Goal: Information Seeking & Learning: Learn about a topic

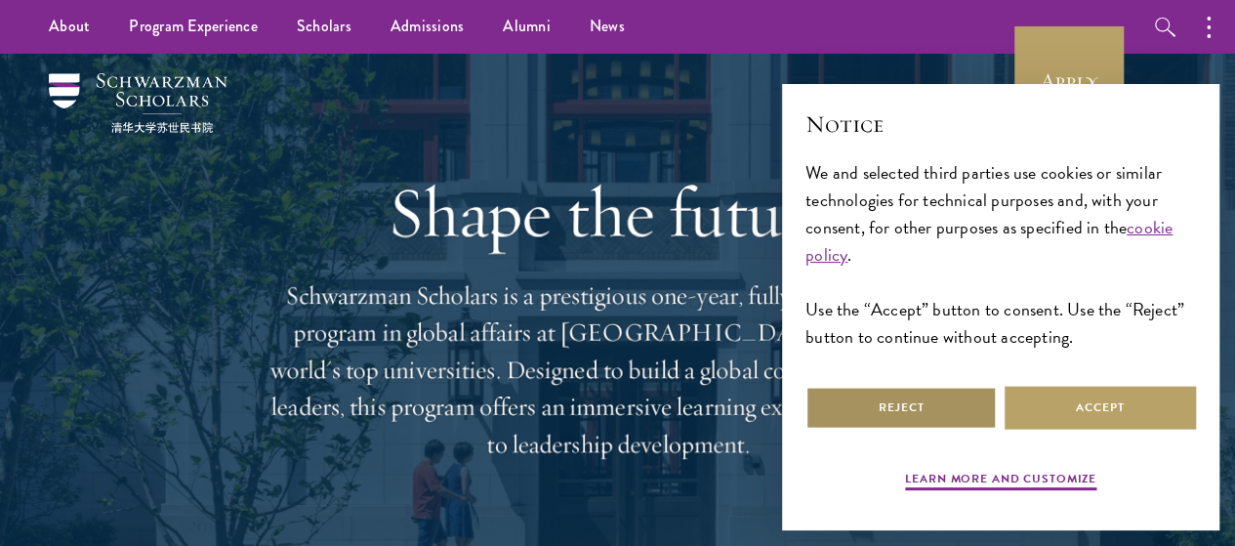
click at [910, 413] on button "Reject" at bounding box center [900, 407] width 191 height 44
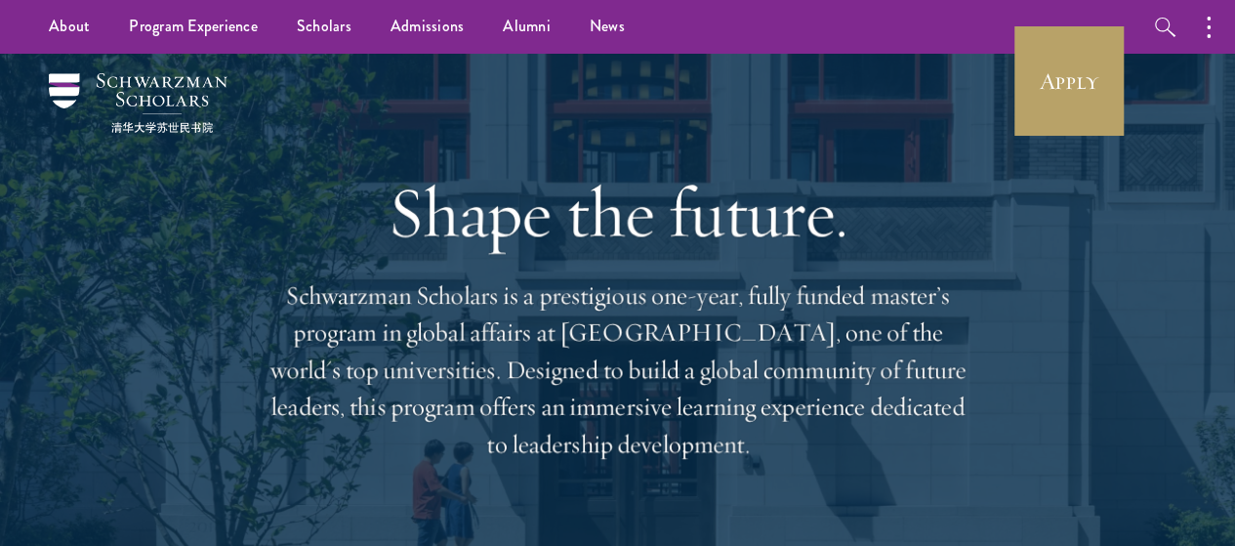
click at [223, 327] on div "Shape the future. Schwarzman Scholars is a prestigious one-year, fully funded m…" at bounding box center [617, 317] width 1117 height 526
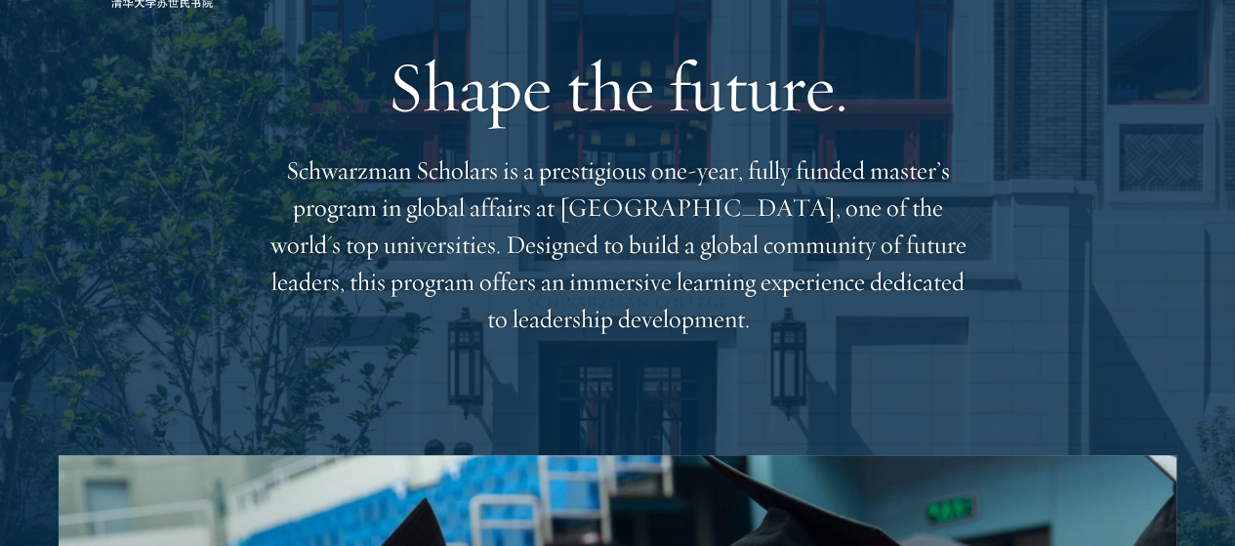
scroll to position [126, 0]
click at [876, 214] on p "Schwarzman Scholars is a prestigious one-year, fully funded master’s program in…" at bounding box center [617, 243] width 703 height 185
copy p "Tsinghua"
click at [613, 284] on p "Schwarzman Scholars is a prestigious one-year, fully funded master’s program in…" at bounding box center [617, 243] width 703 height 185
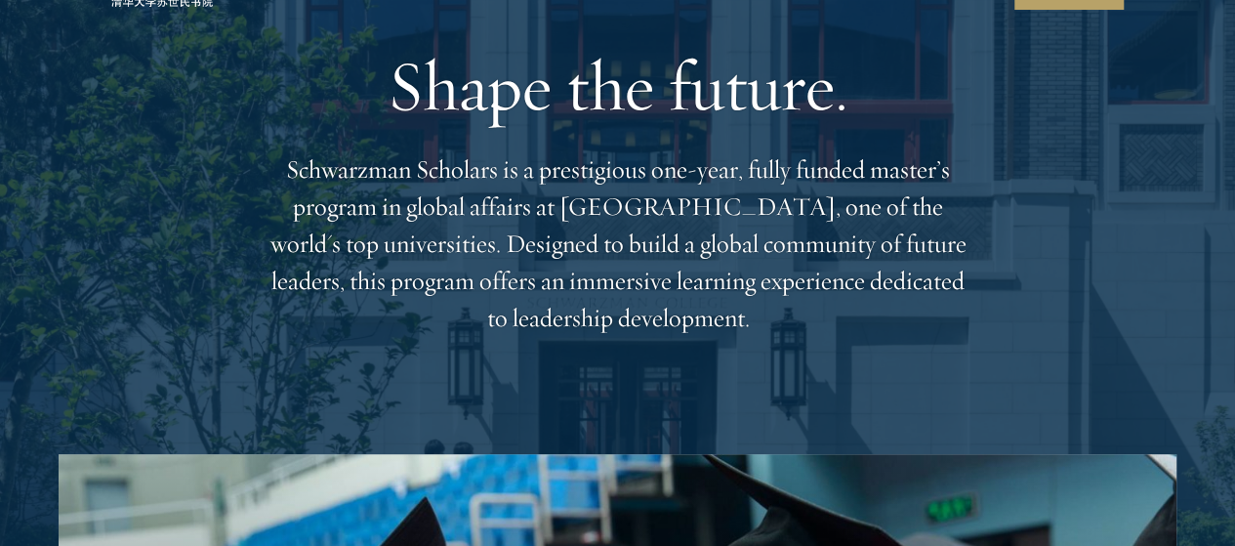
scroll to position [0, 0]
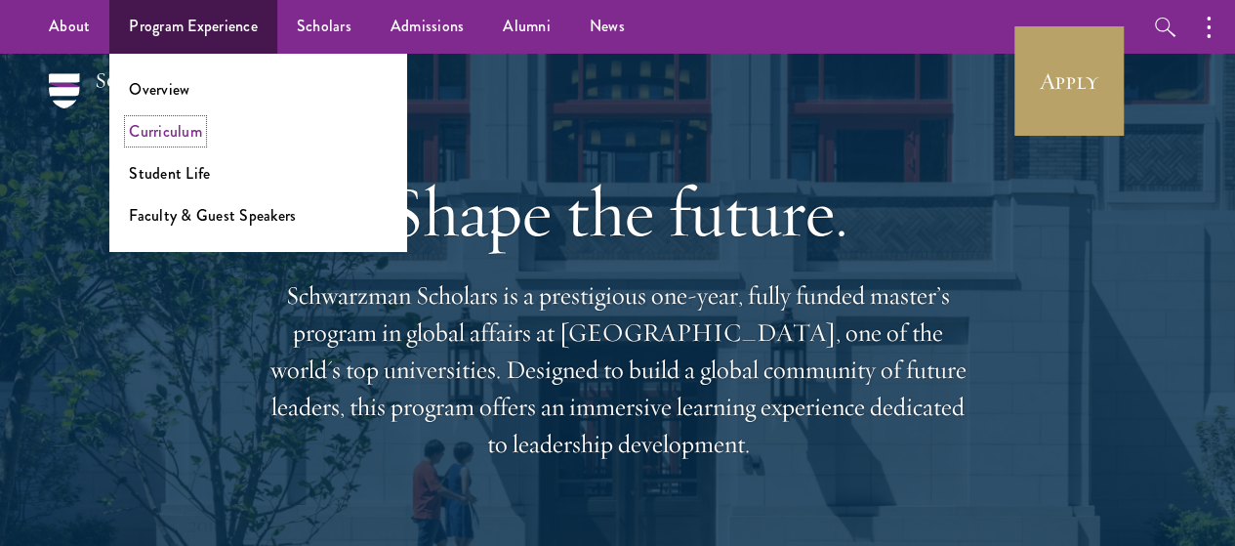
click at [171, 129] on link "Curriculum" at bounding box center [165, 131] width 73 height 22
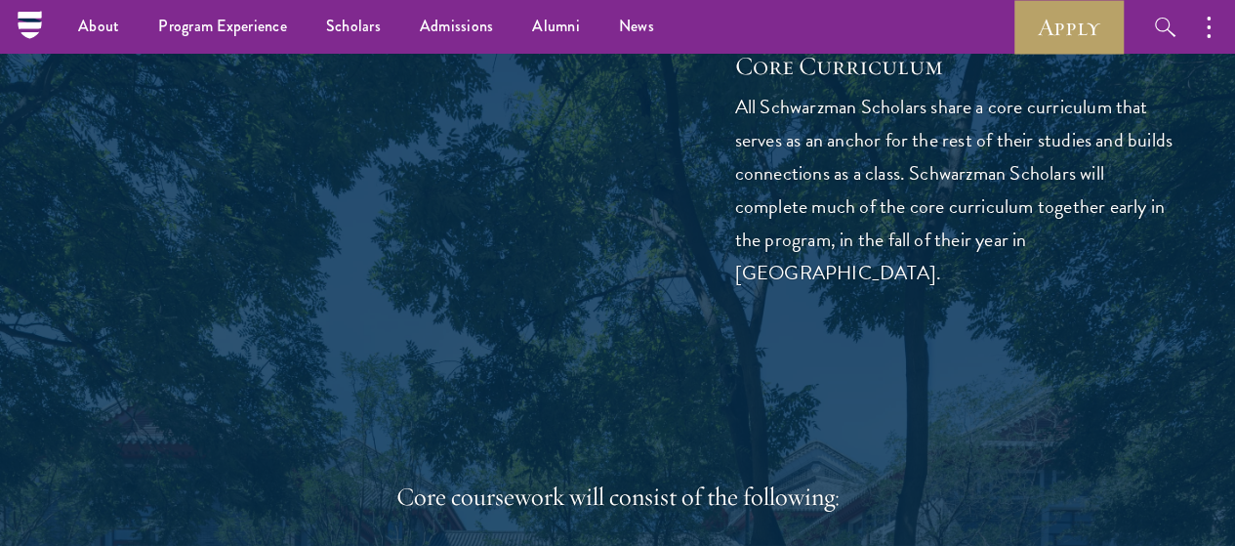
scroll to position [2588, 0]
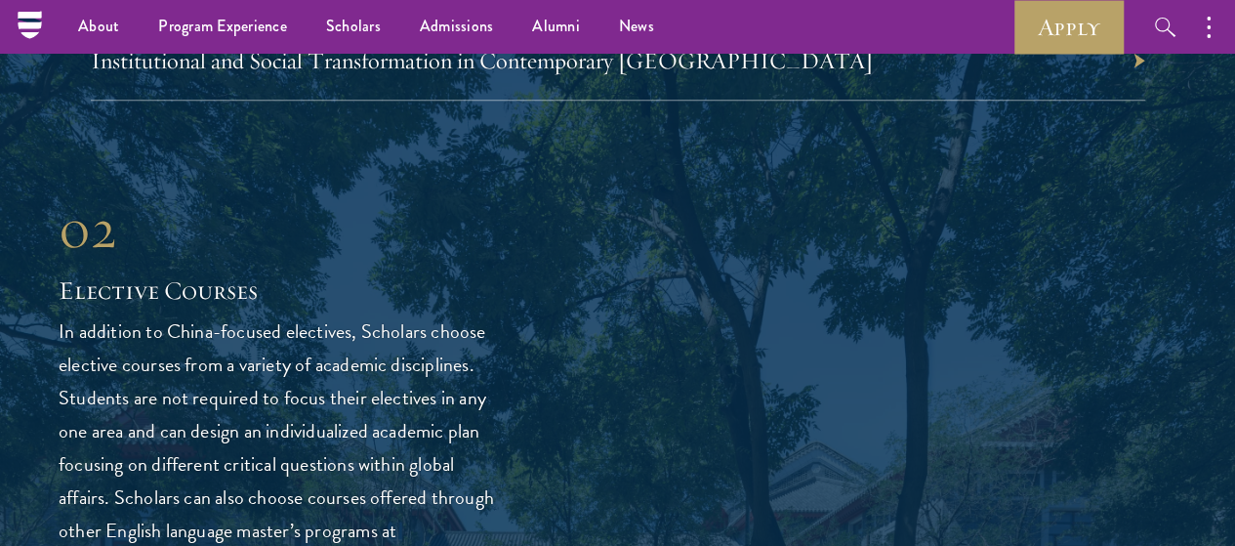
scroll to position [4914, 0]
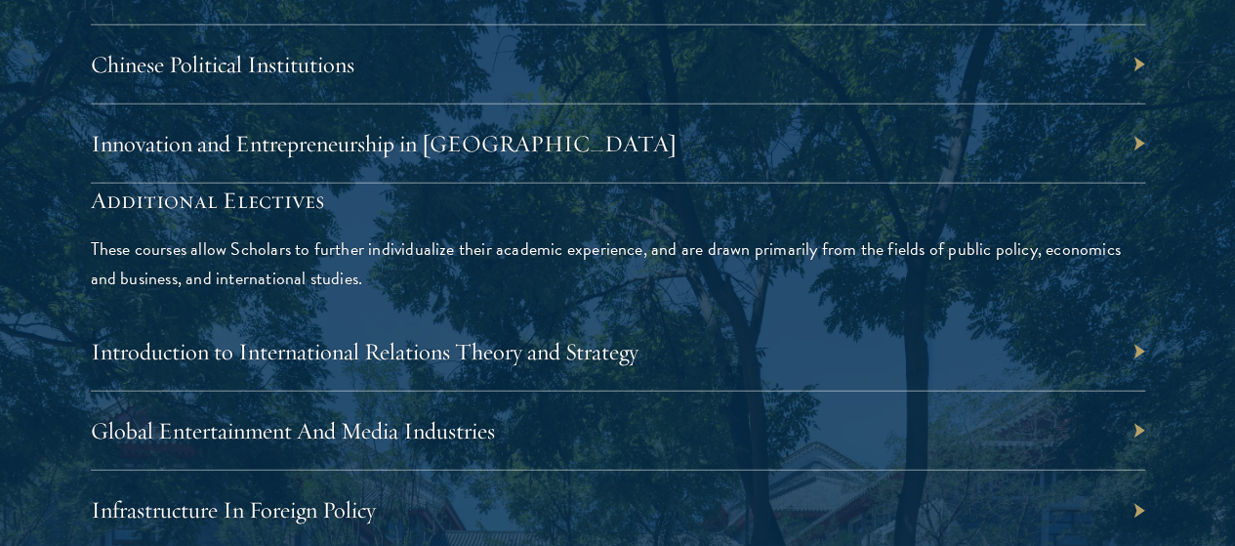
scroll to position [6032, 0]
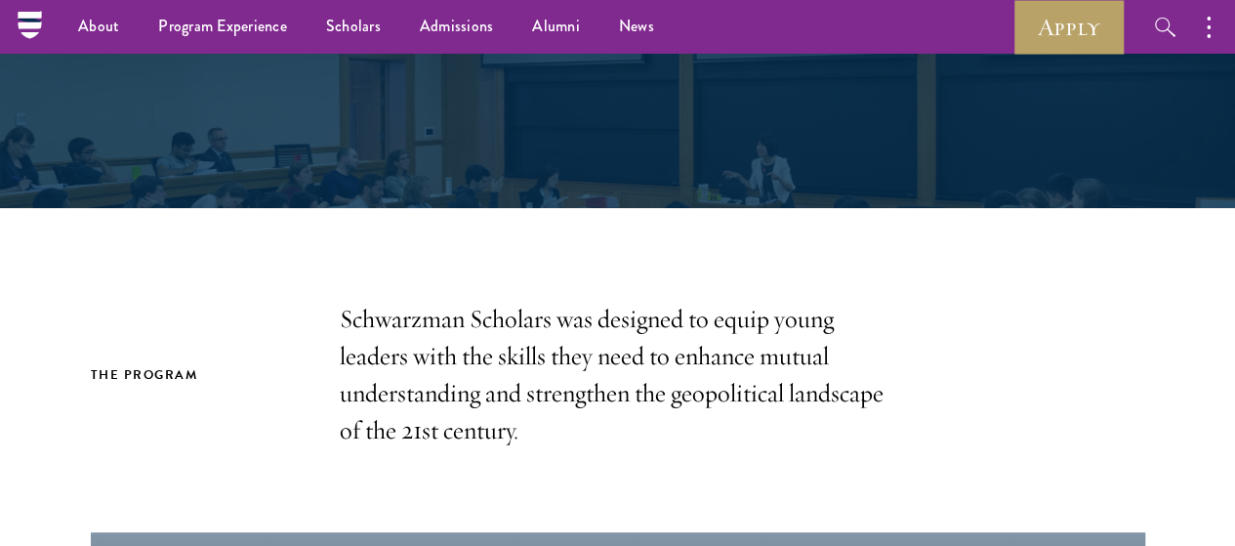
scroll to position [0, 0]
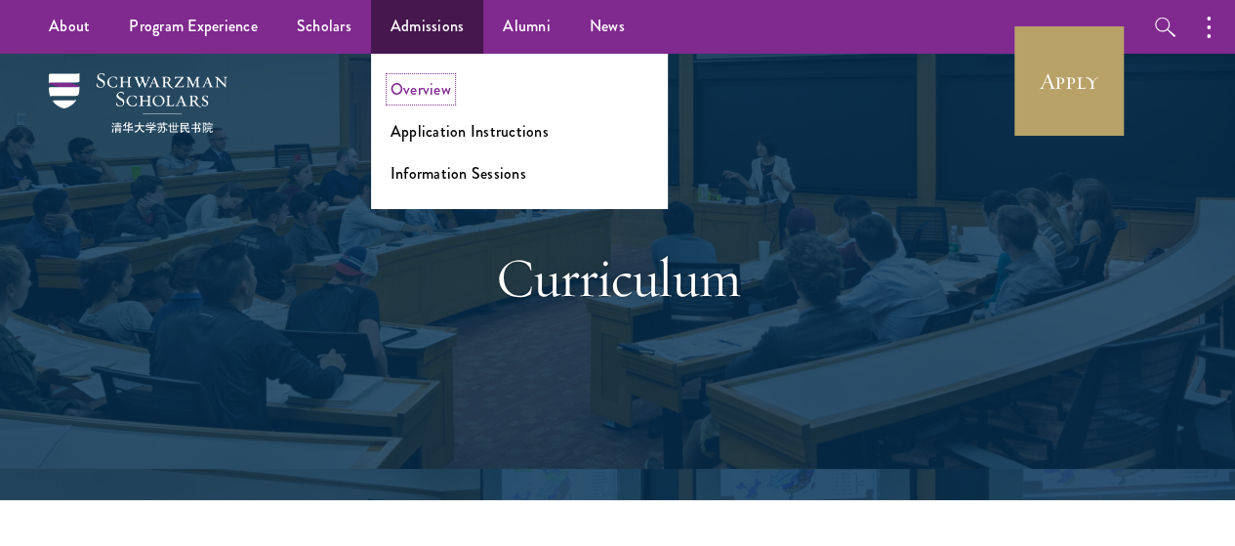
click at [409, 83] on link "Overview" at bounding box center [420, 89] width 61 height 22
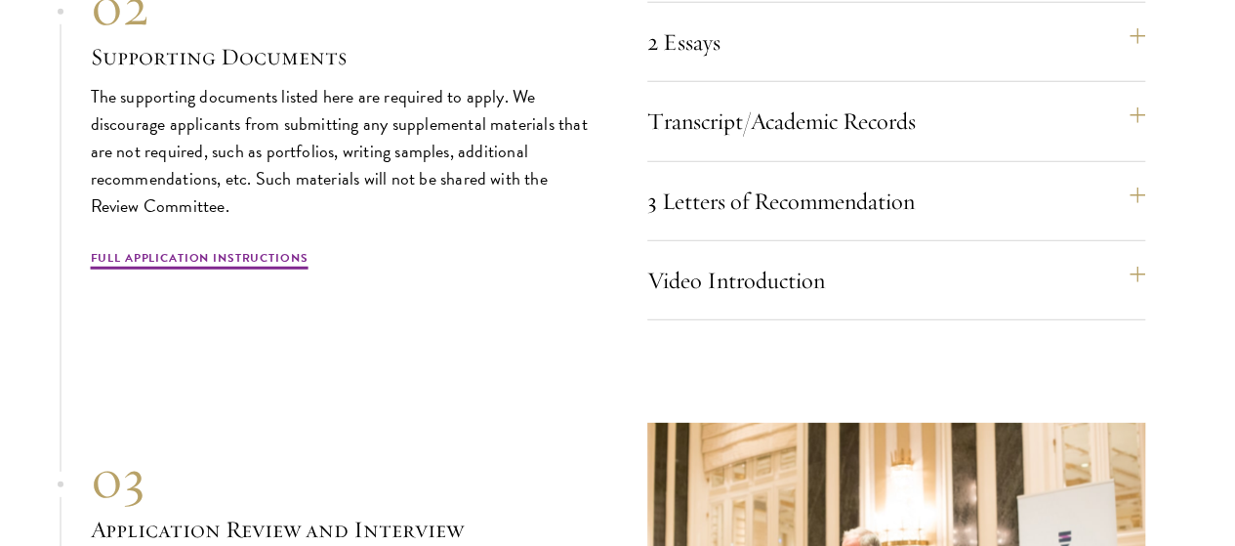
scroll to position [6352, 0]
click at [682, 303] on button "Video Introduction" at bounding box center [906, 279] width 498 height 47
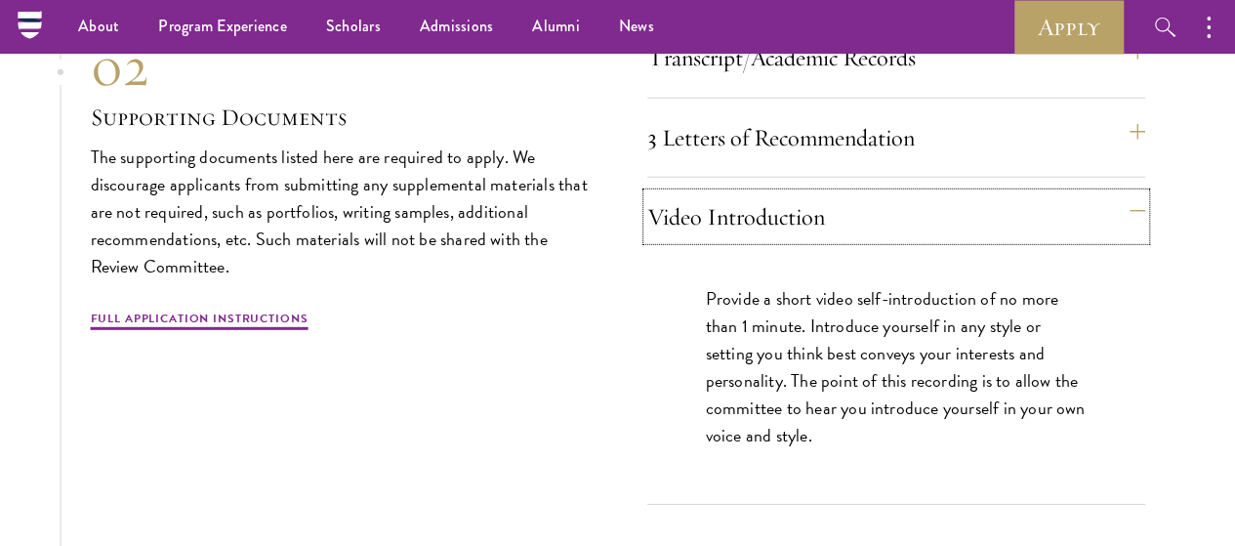
scroll to position [6413, 0]
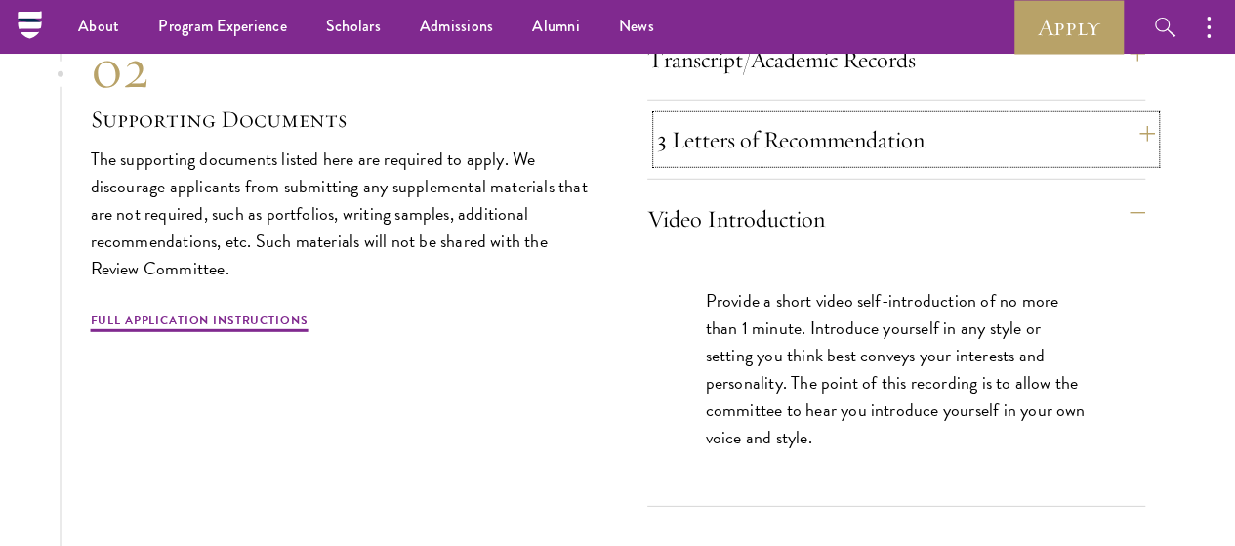
click at [713, 163] on button "3 Letters of Recommendation" at bounding box center [906, 139] width 498 height 47
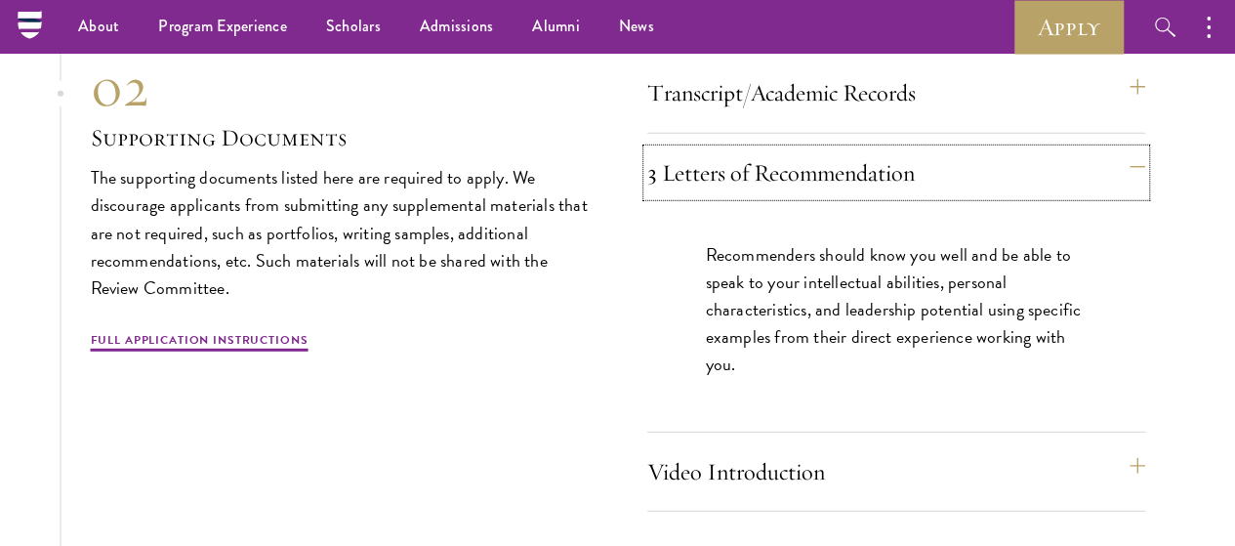
scroll to position [6378, 0]
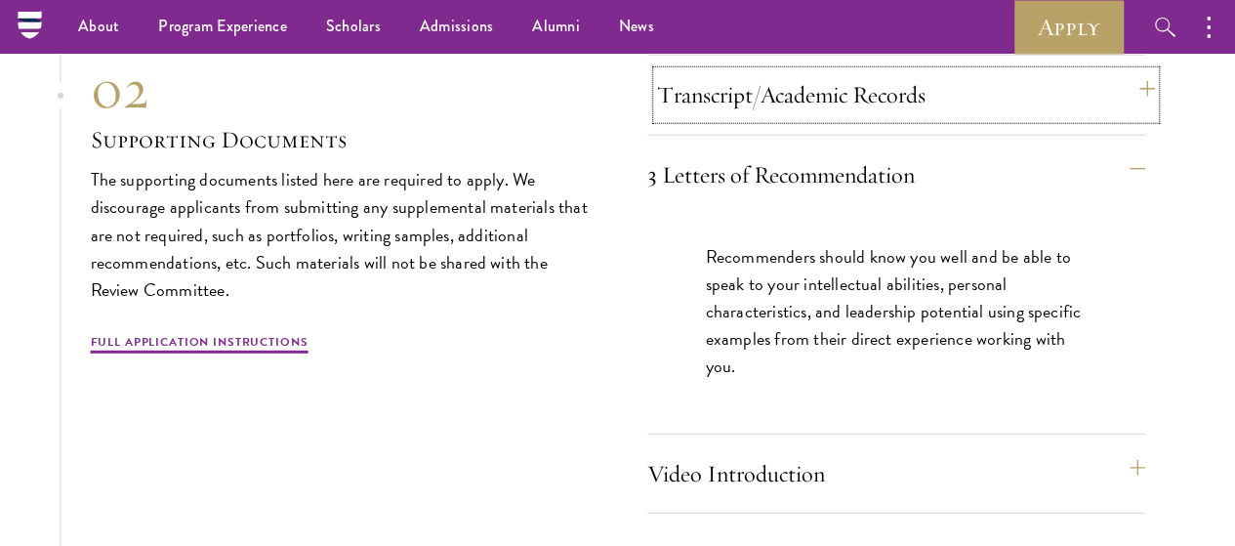
click at [681, 118] on button "Transcript/Academic Records" at bounding box center [906, 94] width 498 height 47
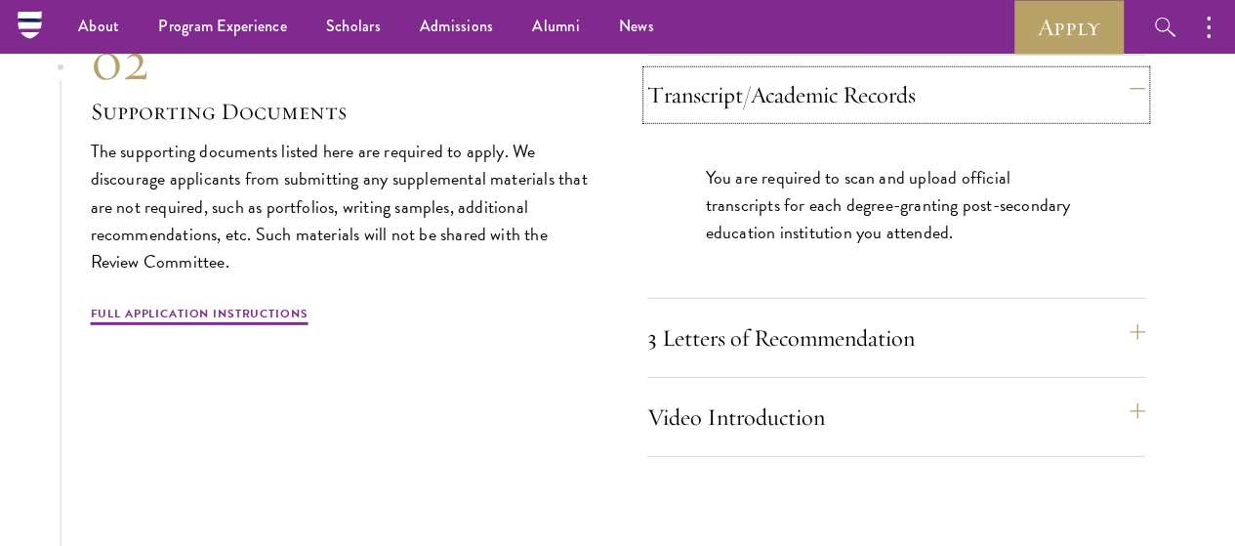
scroll to position [6333, 0]
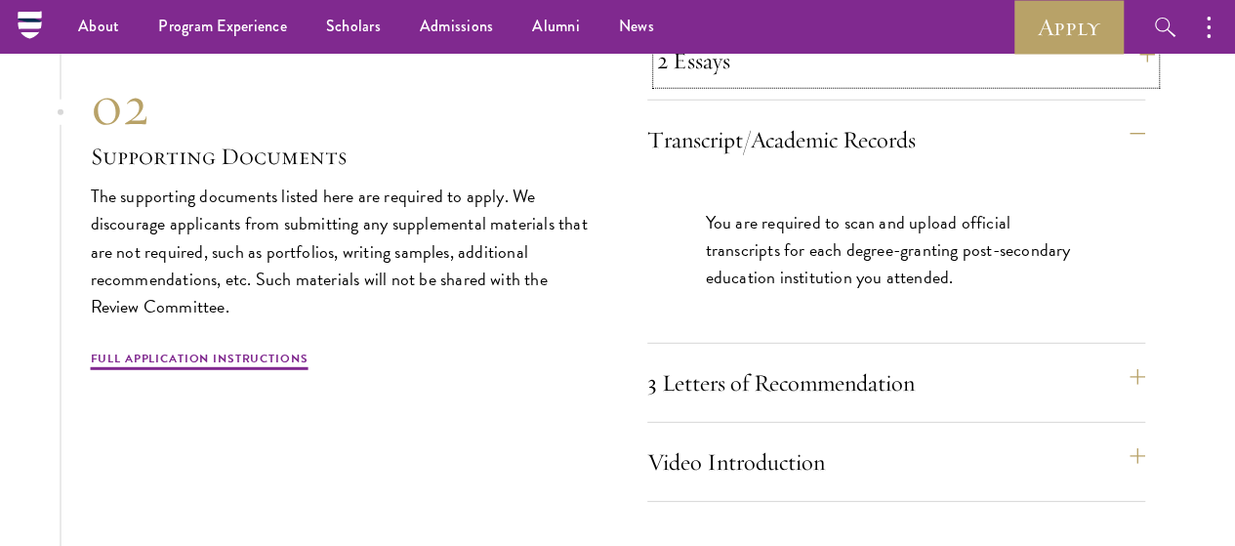
click at [685, 84] on button "2 Essays" at bounding box center [906, 60] width 498 height 47
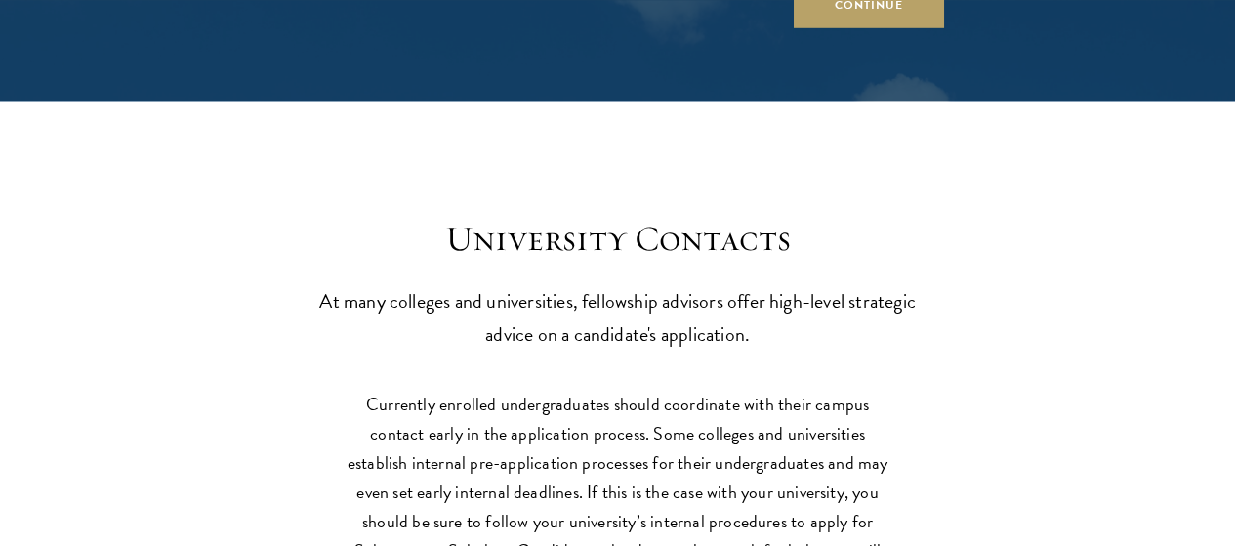
scroll to position [8521, 0]
